Goal: Go to known website: Access a specific website the user already knows

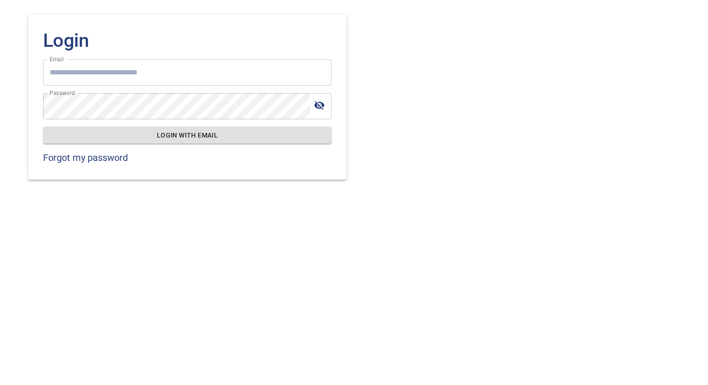
type input "**********"
click at [171, 134] on span "Login with email" at bounding box center [187, 136] width 273 height 12
